Goal: Transaction & Acquisition: Purchase product/service

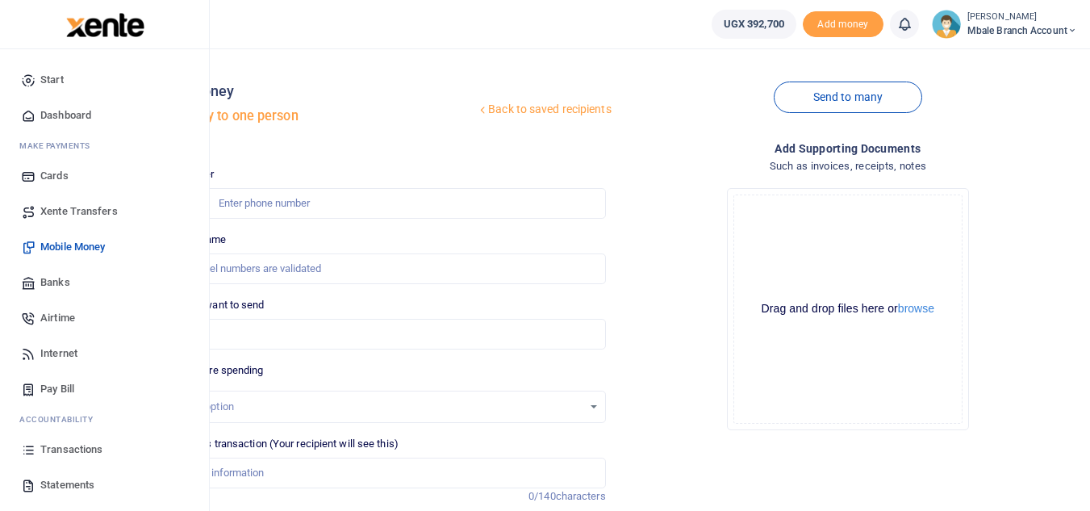
click at [73, 451] on span "Transactions" at bounding box center [71, 449] width 62 height 16
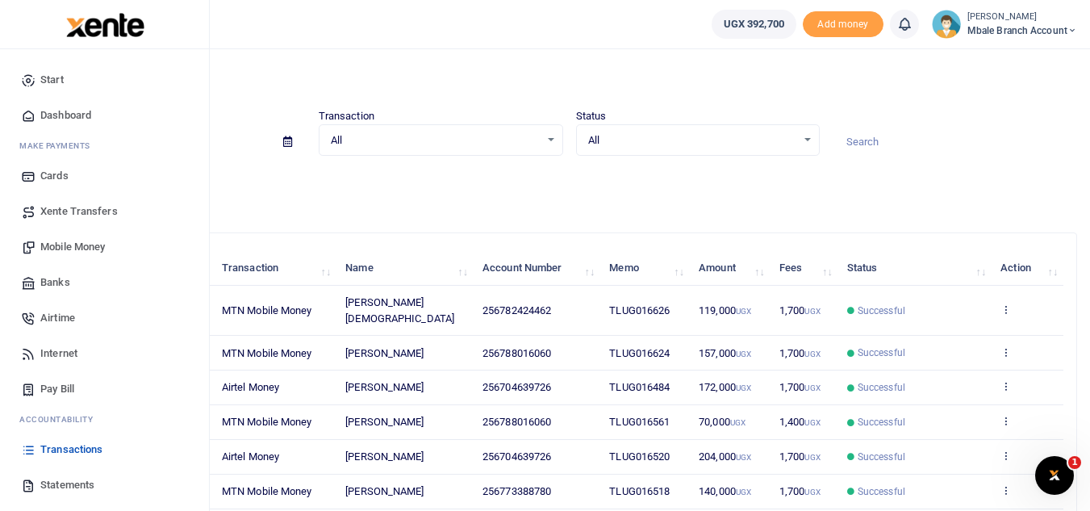
click at [77, 248] on span "Mobile Money" at bounding box center [72, 247] width 65 height 16
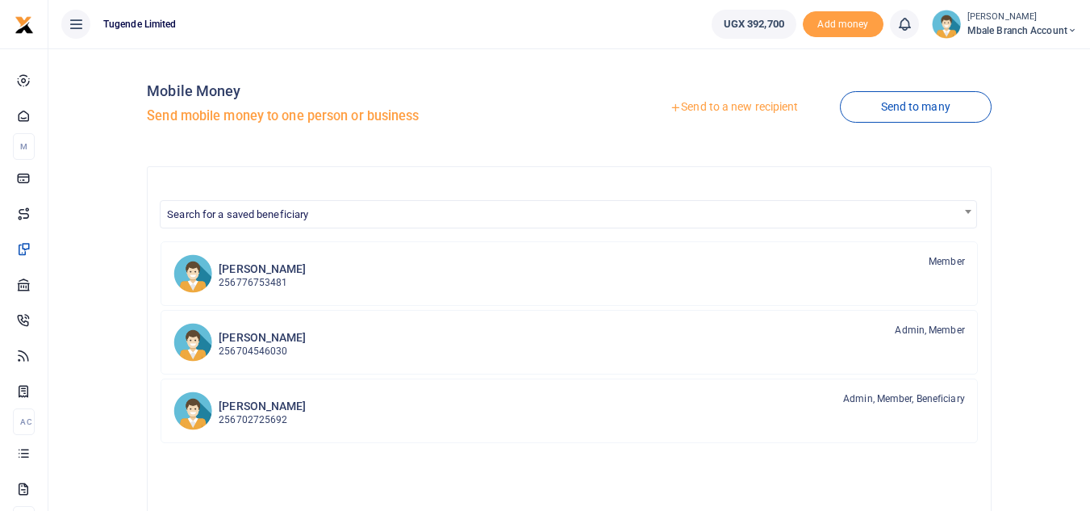
click at [730, 110] on link "Send to a new recipient" at bounding box center [734, 107] width 211 height 29
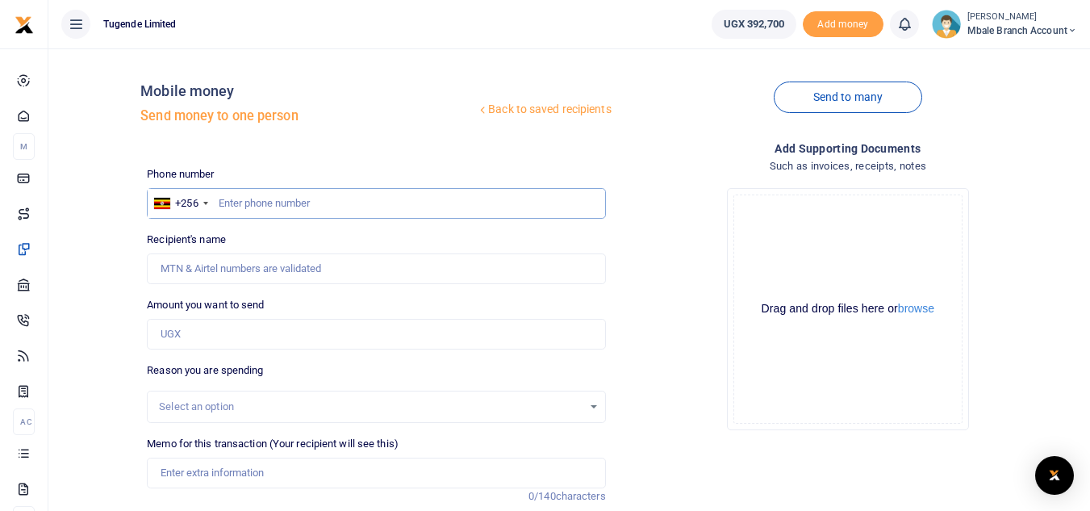
click at [271, 200] on input "text" at bounding box center [376, 203] width 458 height 31
type input "784173677"
type input "Alone Namusale"
type input "784173677"
click at [218, 332] on input "Amount you want to send" at bounding box center [376, 334] width 458 height 31
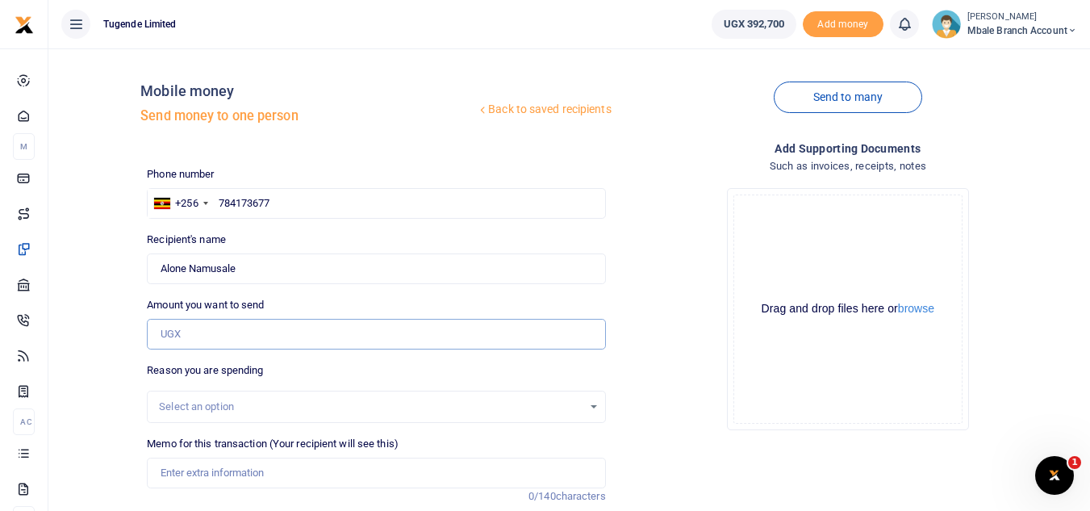
type input "1"
type input "0"
type input "267,000"
click at [210, 405] on div "Select an option" at bounding box center [370, 407] width 423 height 16
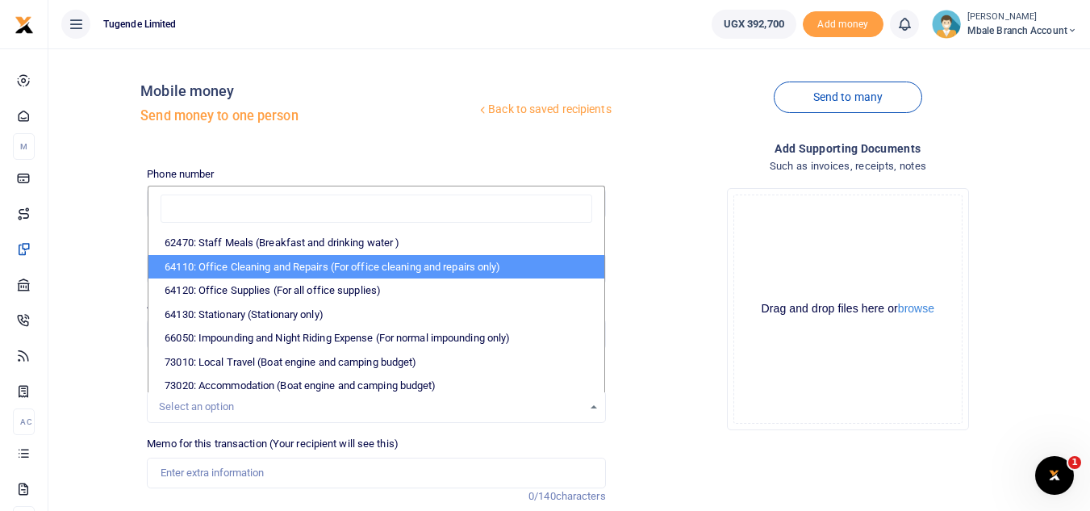
click at [312, 267] on li "64110: Office Cleaning and Repairs (For office cleaning and repairs only)" at bounding box center [375, 267] width 455 height 24
select select "24"
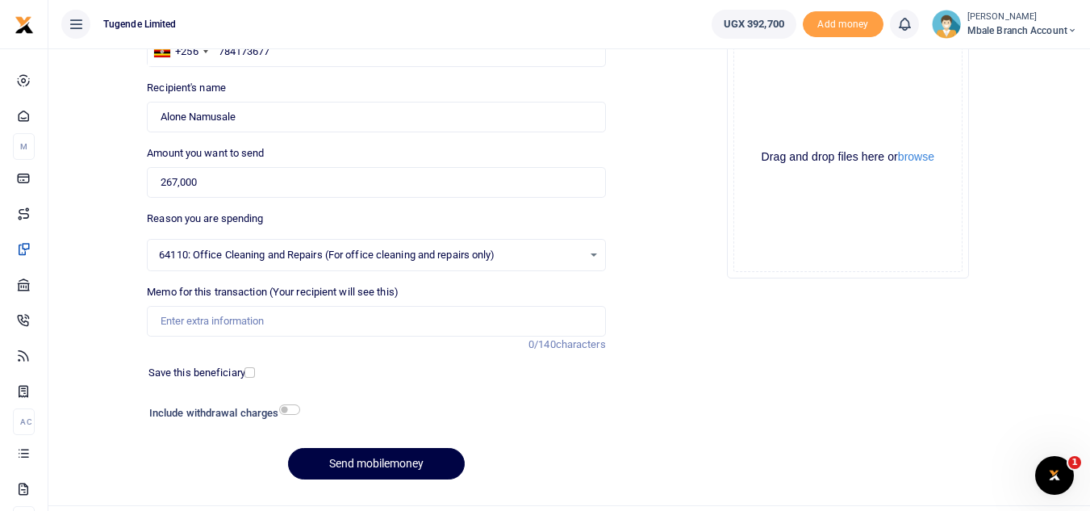
scroll to position [162, 0]
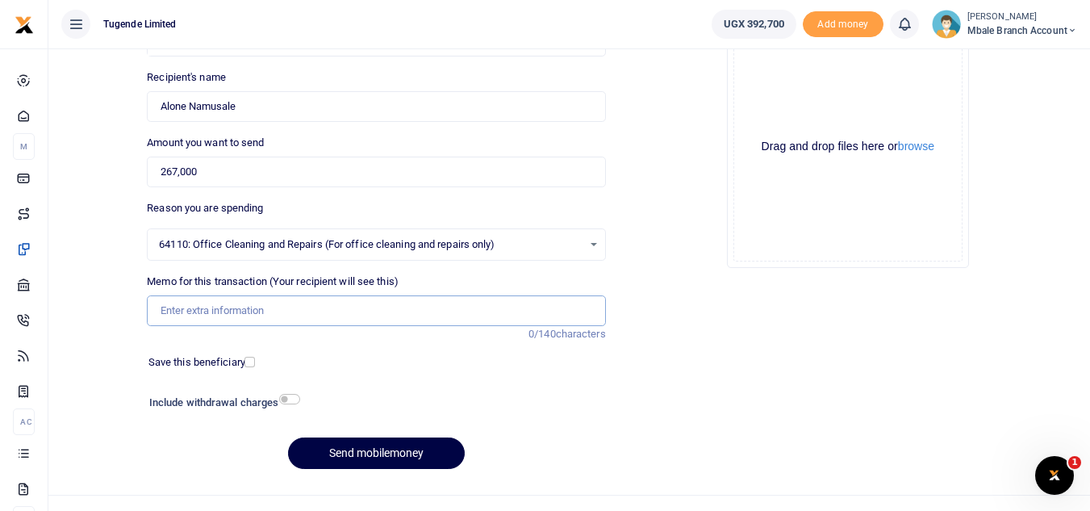
click at [230, 310] on input "Memo for this transaction (Your recipient will see this)" at bounding box center [376, 310] width 458 height 31
paste input "TLUG-016531"
click at [190, 313] on input "TLUG-016531" at bounding box center [376, 310] width 458 height 31
type input "TLUG016531"
click at [389, 439] on button "Send mobilemoney" at bounding box center [376, 452] width 177 height 31
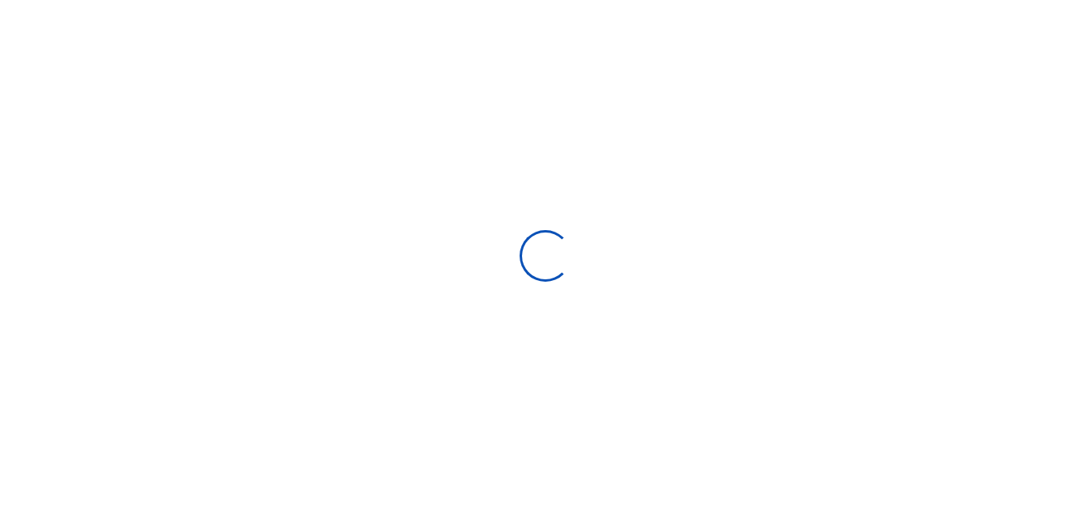
scroll to position [162, 0]
select select "Loading bundles"
select select
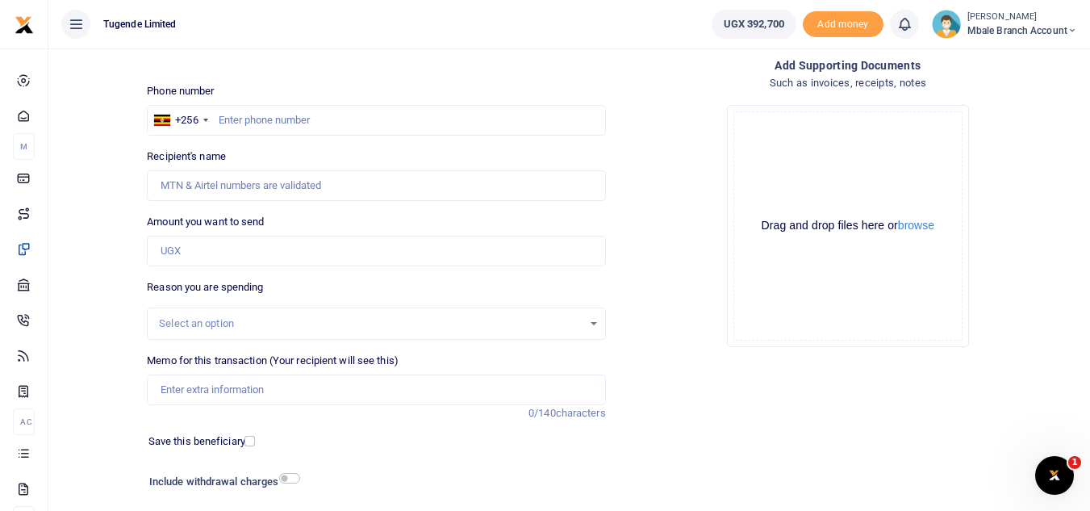
scroll to position [77, 0]
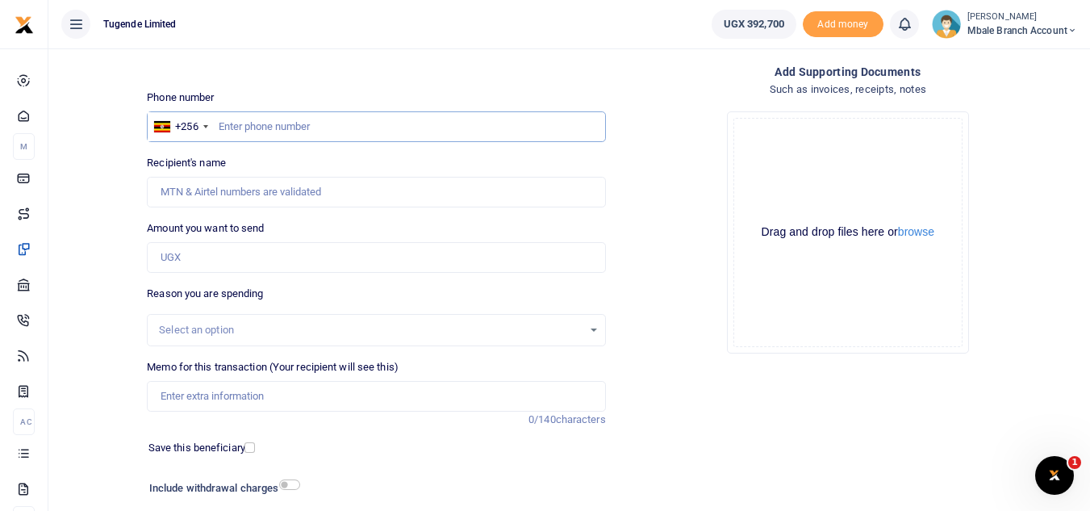
click at [359, 135] on input "text" at bounding box center [376, 126] width 458 height 31
type input "784173677"
type input "Alone Namusale"
type input "784173677"
click at [244, 253] on input "Amount you want to send" at bounding box center [376, 257] width 458 height 31
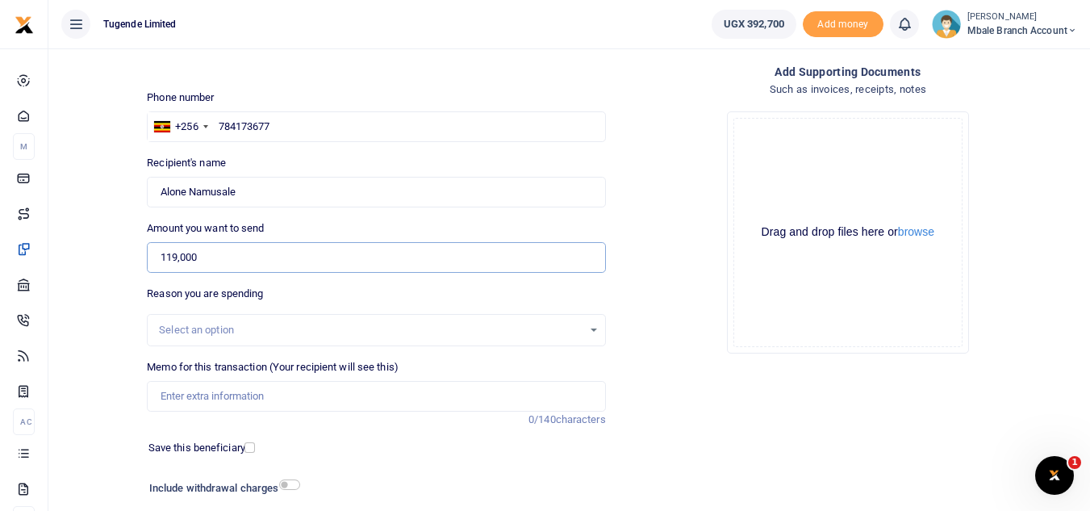
type input "119,000"
click at [285, 336] on div "Select an option" at bounding box center [370, 330] width 423 height 16
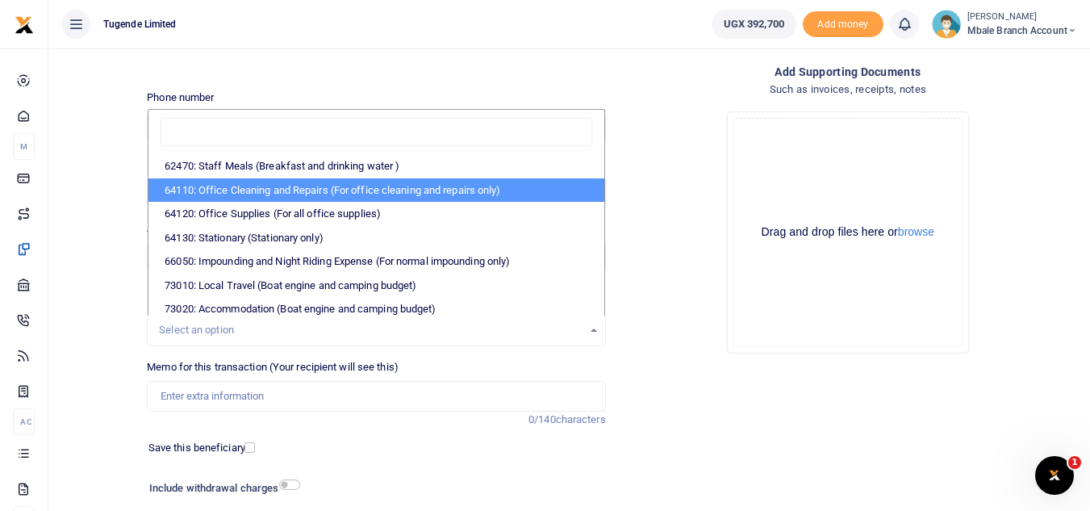
click at [260, 191] on li "64110: Office Cleaning and Repairs (For office cleaning and repairs only)" at bounding box center [375, 190] width 455 height 24
select select "24"
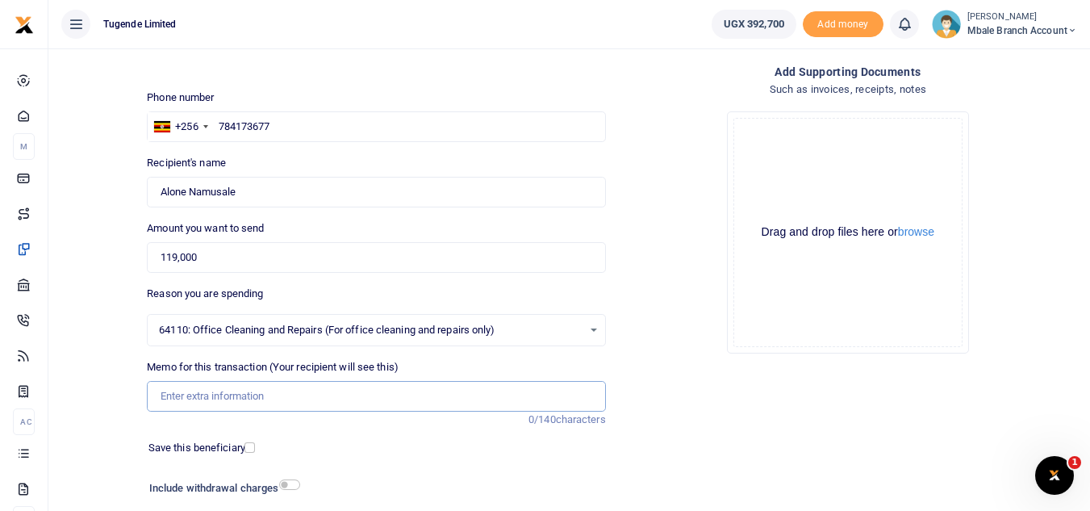
click at [260, 399] on input "Memo for this transaction (Your recipient will see this)" at bounding box center [376, 396] width 458 height 31
paste input "TLUG-016625"
click at [190, 395] on input "TLUG-016625" at bounding box center [376, 396] width 458 height 31
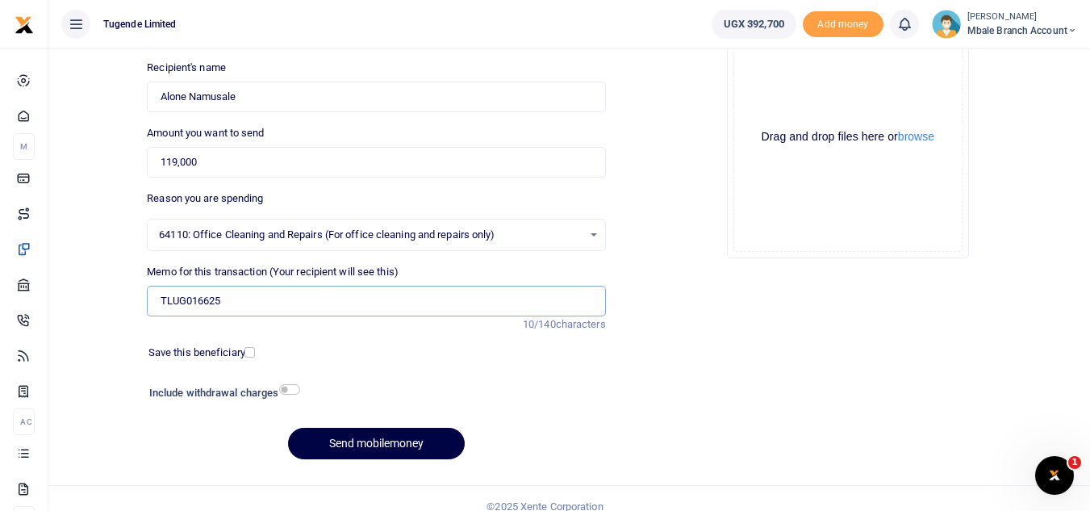
scroll to position [188, 0]
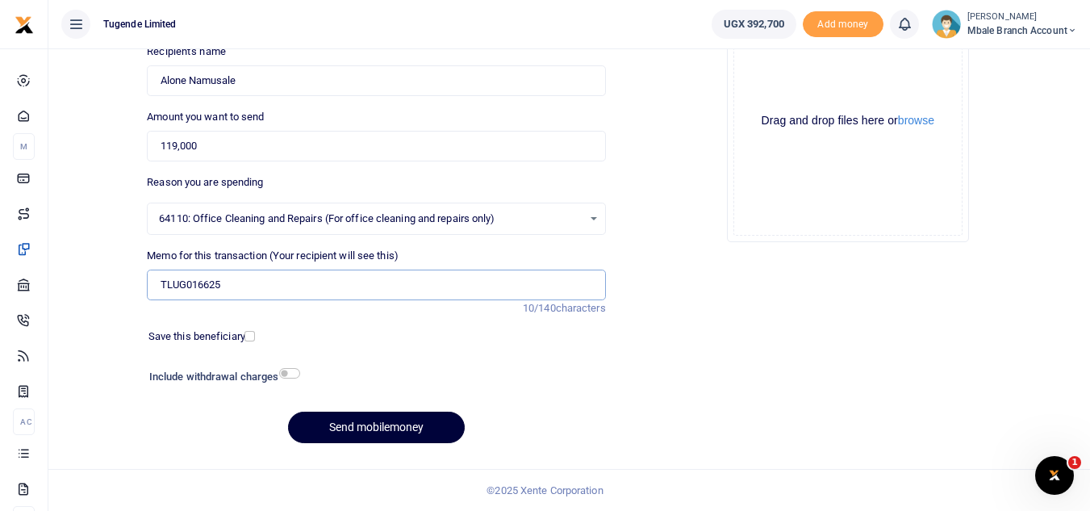
type input "TLUG016625"
click at [403, 428] on button "Send mobilemoney" at bounding box center [376, 426] width 177 height 31
